Goal: Check status: Check status

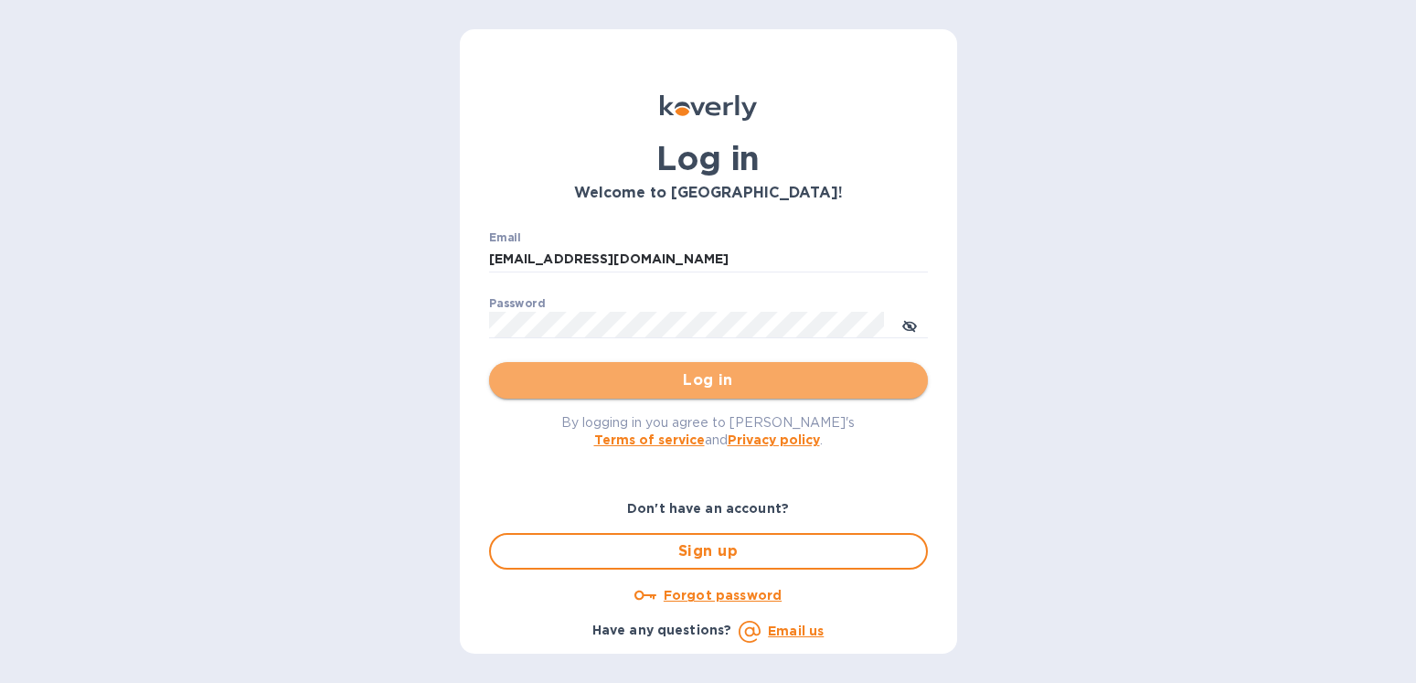
click at [680, 380] on span "Log in" at bounding box center [709, 380] width 410 height 22
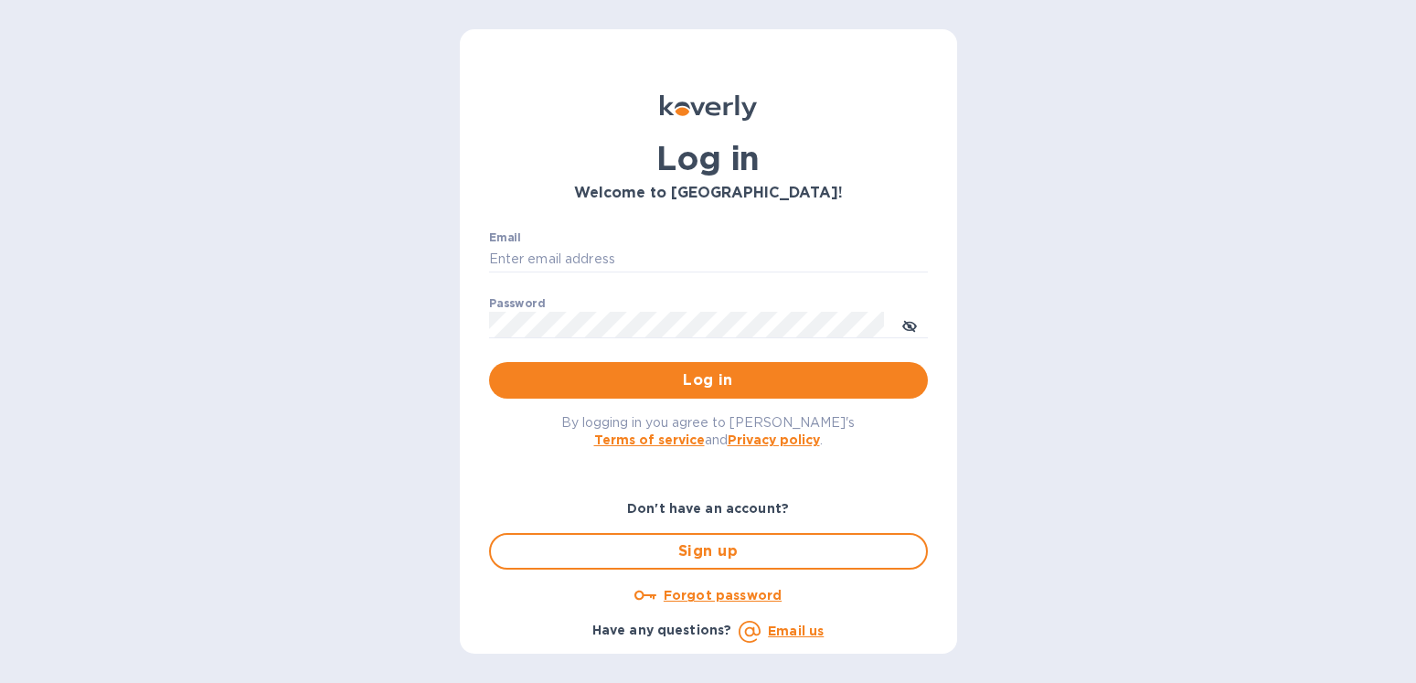
type input "[EMAIL_ADDRESS][DOMAIN_NAME]"
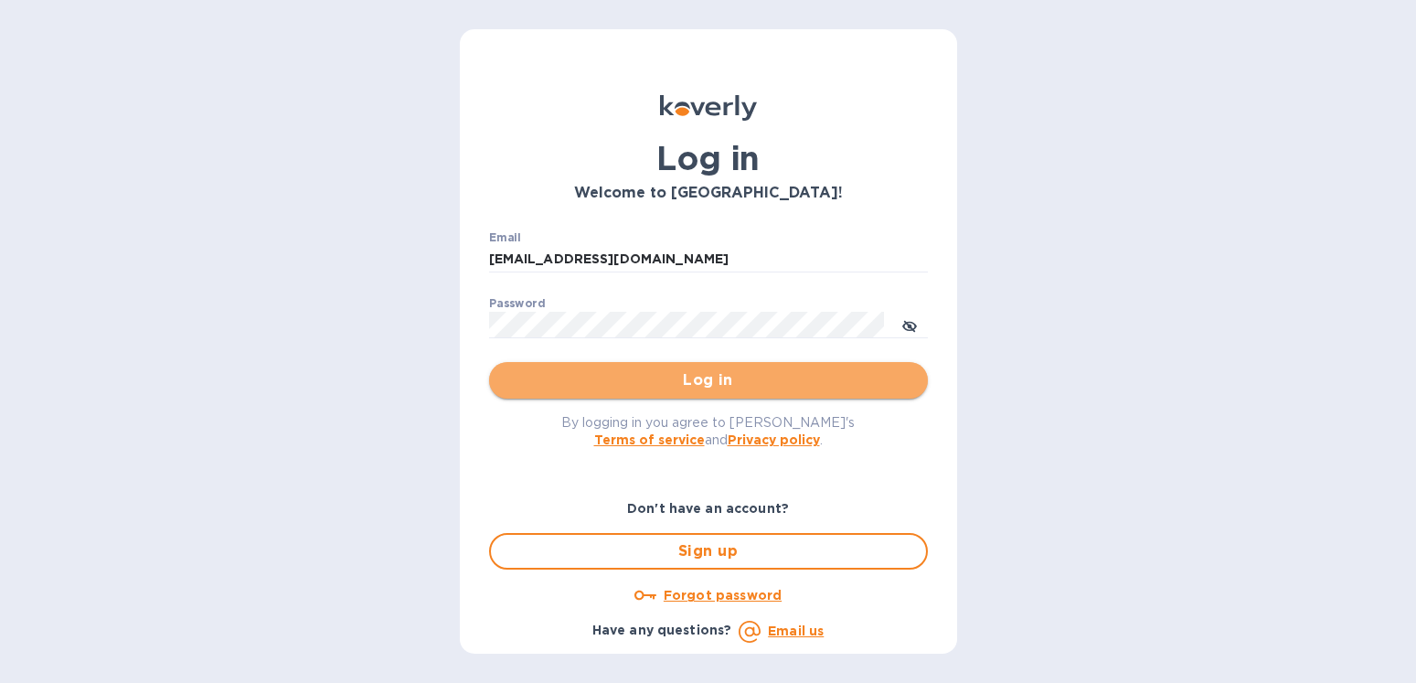
click at [753, 391] on span "Log in" at bounding box center [709, 380] width 410 height 22
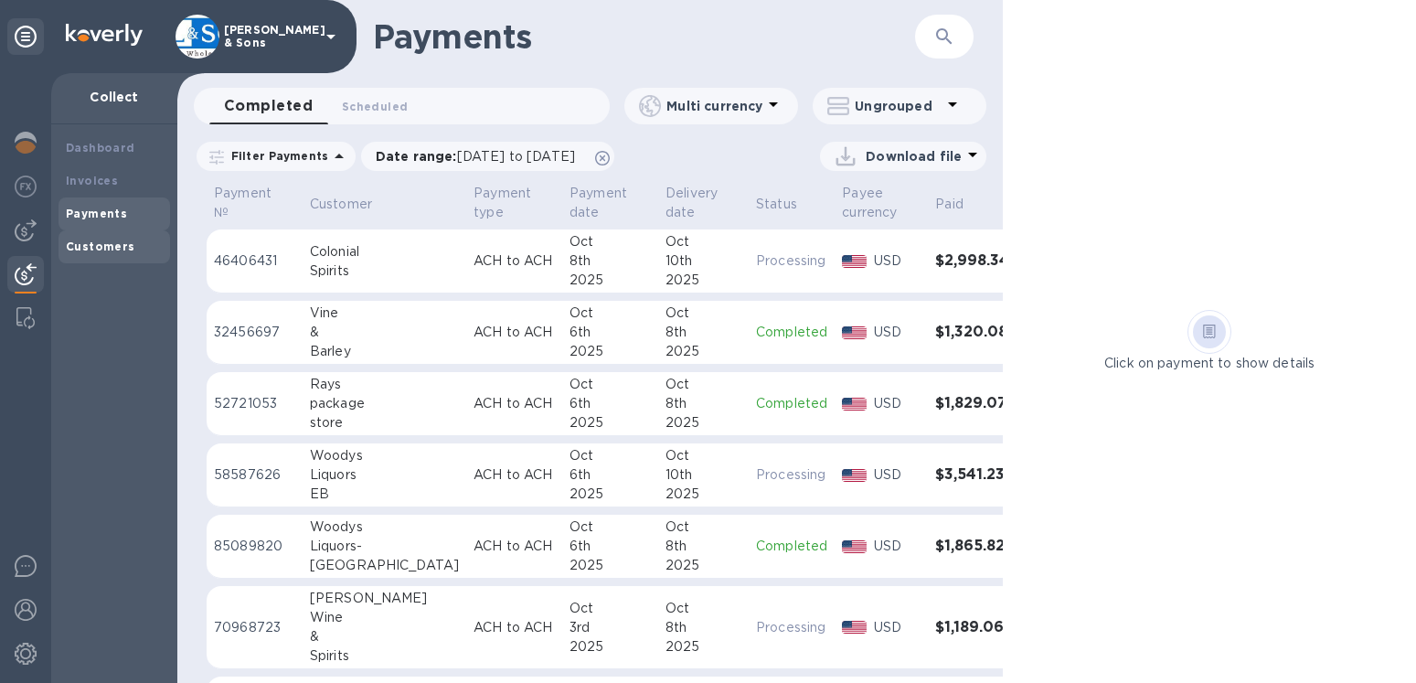
click at [109, 247] on b "Customers" at bounding box center [100, 247] width 69 height 14
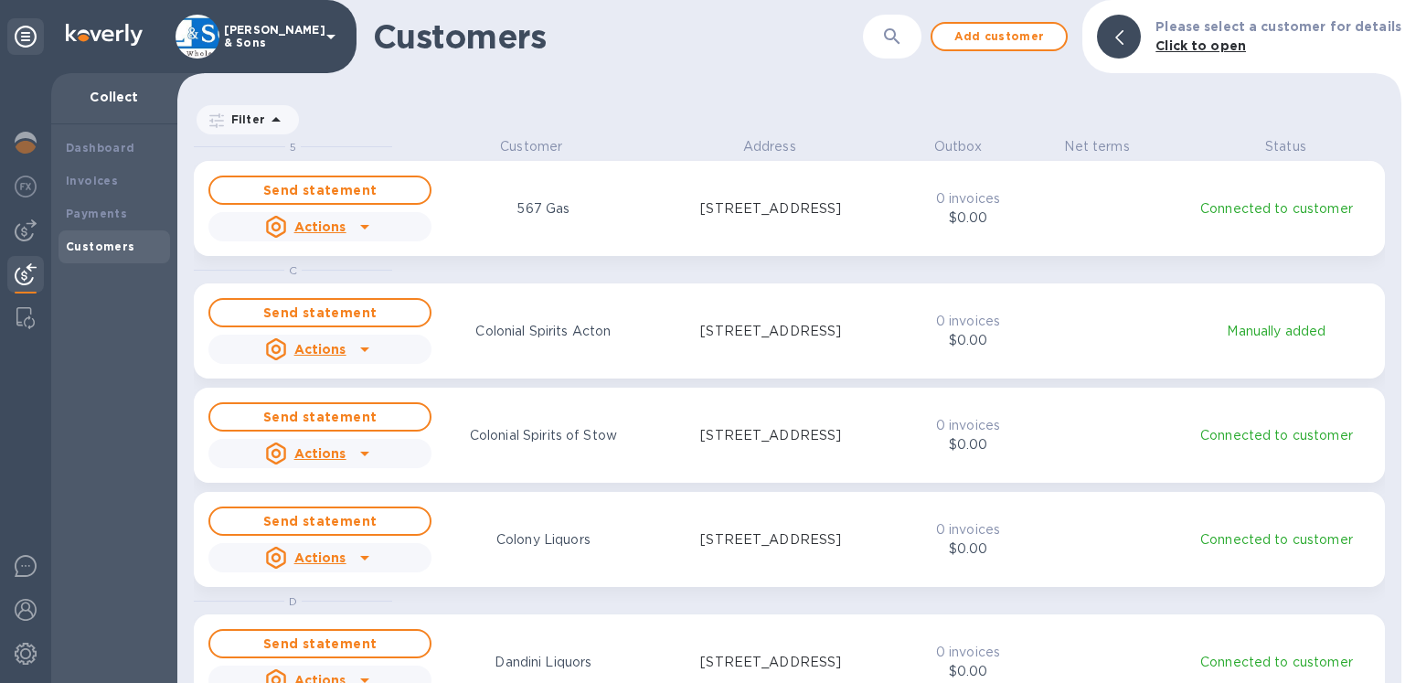
scroll to position [530, 1209]
